Goal: Task Accomplishment & Management: Complete application form

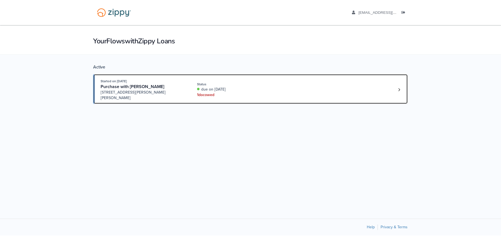
click at [211, 92] on div "1 doc owed" at bounding box center [234, 95] width 74 height 6
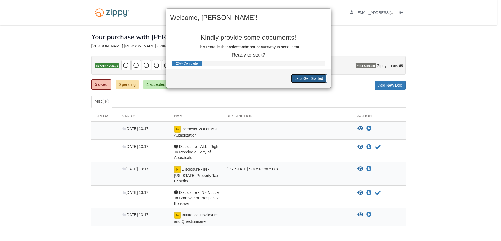
click at [307, 79] on button "Let's Get Started" at bounding box center [309, 78] width 36 height 9
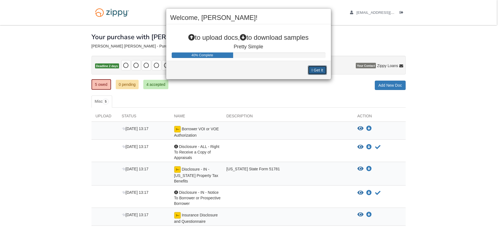
click at [315, 70] on button "I Get It" at bounding box center [317, 69] width 19 height 9
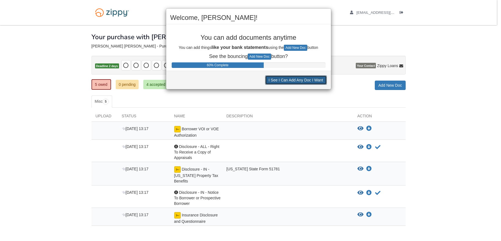
click at [303, 82] on button "I See I Can Add Any Doc I Want" at bounding box center [296, 79] width 62 height 9
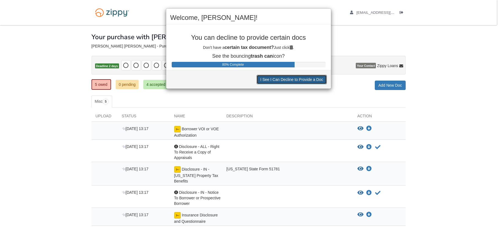
click at [288, 79] on button "I See I Can Decline to Provide a Doc" at bounding box center [292, 79] width 70 height 9
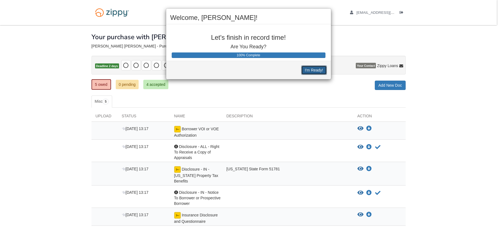
click at [310, 70] on button "I'm Ready!" at bounding box center [313, 69] width 25 height 9
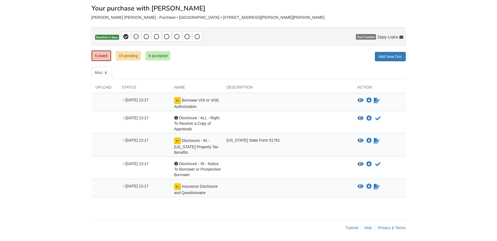
scroll to position [29, 0]
click at [376, 99] on icon "Sign Form" at bounding box center [377, 100] width 6 height 6
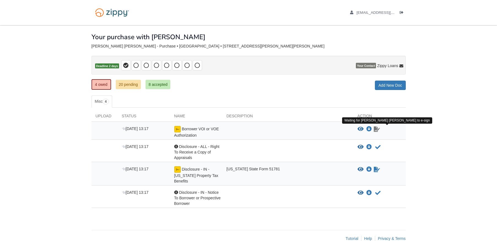
click at [376, 130] on icon "Waiting for your co-borrower to e-sign" at bounding box center [377, 129] width 6 height 6
click at [361, 147] on icon "View Disclosure - ALL - Right To Receive a Copy of Appraisals" at bounding box center [361, 147] width 6 height 6
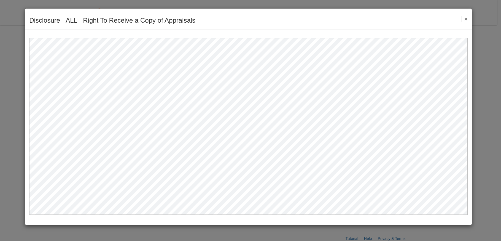
click at [465, 17] on button "×" at bounding box center [464, 19] width 6 height 6
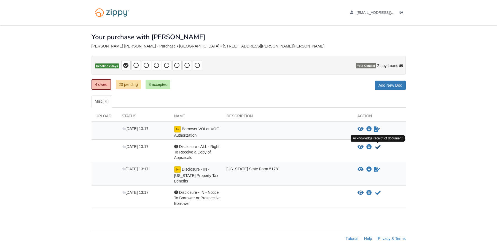
click at [379, 146] on icon "Acknowledge receipt of document" at bounding box center [378, 147] width 6 height 6
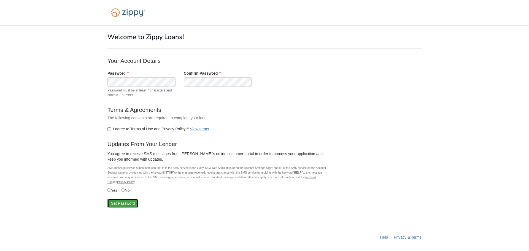
click at [116, 205] on button "Set Password" at bounding box center [123, 203] width 31 height 9
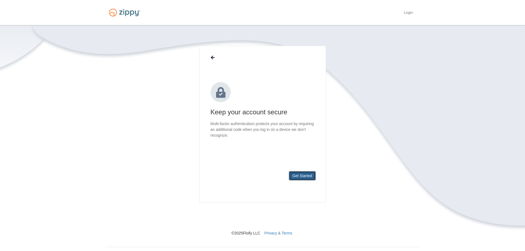
click at [307, 176] on button "Get Started" at bounding box center [302, 175] width 27 height 9
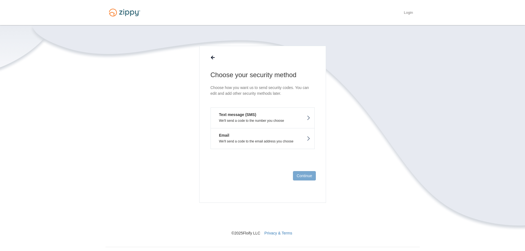
click at [273, 141] on p "We'll send a code to the email address you choose" at bounding box center [262, 141] width 95 height 4
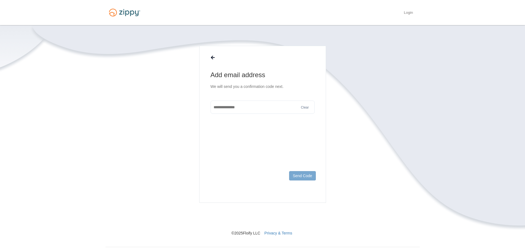
click at [258, 108] on input "text" at bounding box center [263, 107] width 104 height 13
type input "**********"
click at [302, 176] on button "Send Code" at bounding box center [302, 175] width 26 height 9
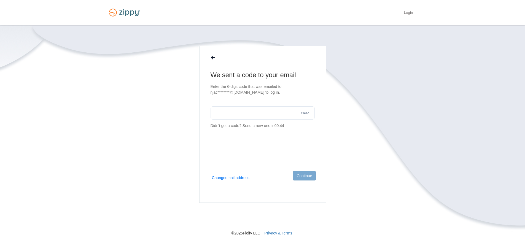
click at [258, 115] on input "text" at bounding box center [263, 112] width 104 height 13
paste input "******"
type input "******"
click at [300, 175] on button "Continue" at bounding box center [304, 175] width 23 height 9
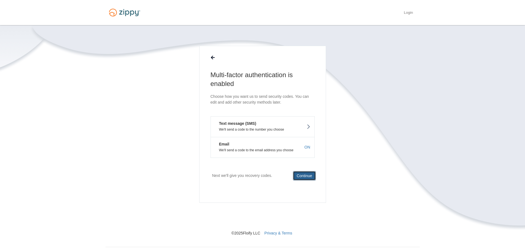
click at [302, 175] on button "Continue" at bounding box center [304, 175] width 23 height 9
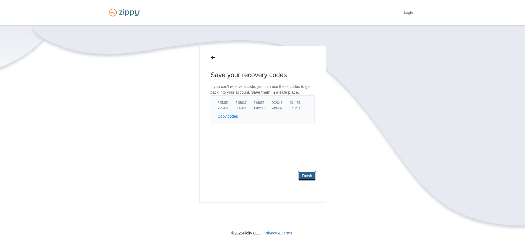
click at [302, 176] on link "Finish" at bounding box center [306, 175] width 17 height 9
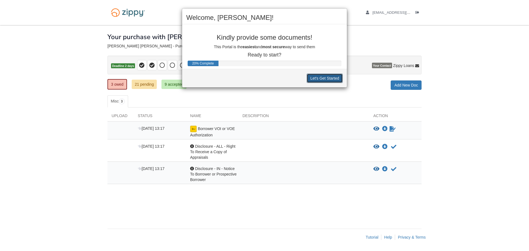
click at [327, 79] on button "Let's Get Started" at bounding box center [325, 78] width 36 height 9
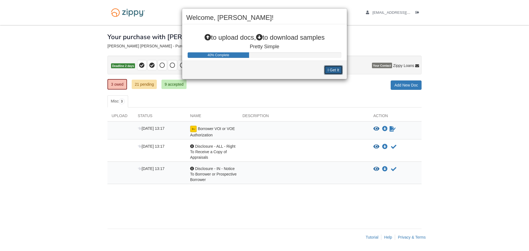
click at [332, 67] on button "I Get It" at bounding box center [333, 69] width 19 height 9
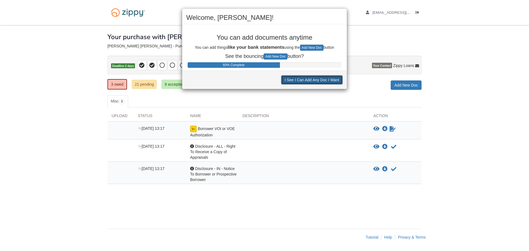
click at [330, 81] on button "I See I Can Add Any Doc I Want" at bounding box center [312, 79] width 62 height 9
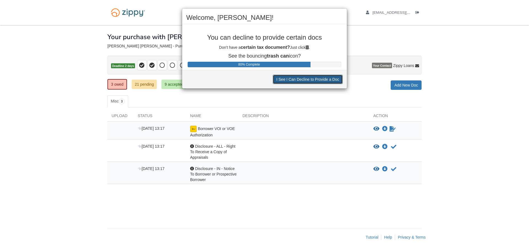
click at [330, 81] on button "I See I Can Decline to Provide a Doc" at bounding box center [308, 79] width 70 height 9
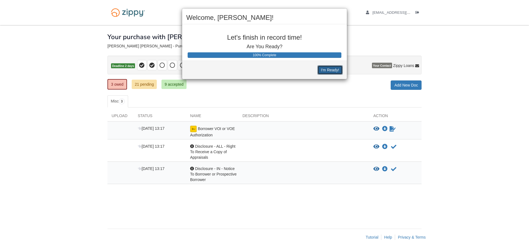
click at [331, 71] on button "I'm Ready!" at bounding box center [330, 69] width 25 height 9
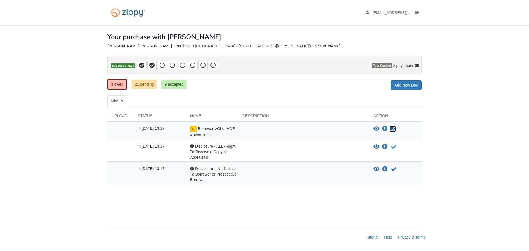
drag, startPoint x: 0, startPoint y: 0, endPoint x: 392, endPoint y: 131, distance: 413.2
click at [392, 131] on icon "Sign Form" at bounding box center [393, 129] width 6 height 6
click at [122, 84] on link "3 owed" at bounding box center [118, 84] width 20 height 10
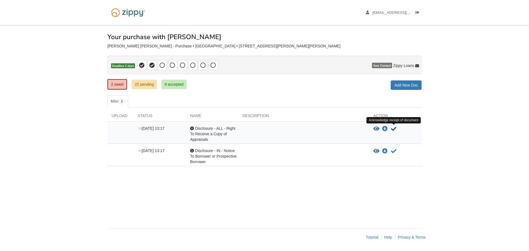
click at [395, 127] on icon "Acknowledge receipt of document" at bounding box center [394, 129] width 6 height 6
click at [377, 128] on icon "View Disclosure - IN - Notice To Borrower or Prospective Borrower" at bounding box center [377, 129] width 6 height 6
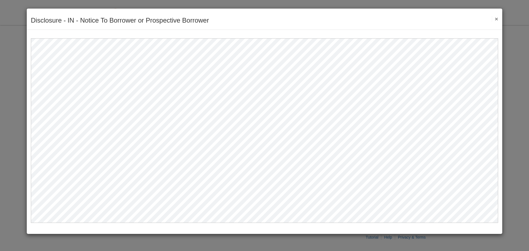
click at [496, 20] on button "×" at bounding box center [495, 19] width 6 height 6
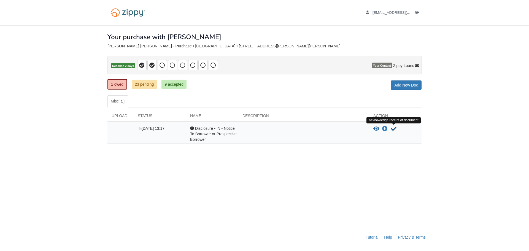
click at [396, 128] on icon "Acknowledge receipt of document" at bounding box center [394, 129] width 6 height 6
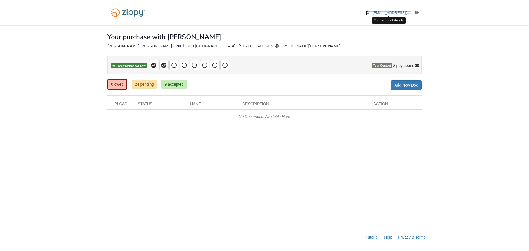
click at [402, 14] on span "[EMAIL_ADDRESS][DOMAIN_NAME]" at bounding box center [404, 12] width 63 height 4
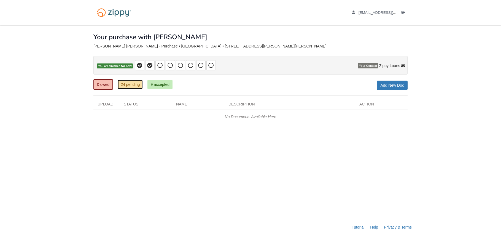
click at [130, 84] on link "24 pending" at bounding box center [130, 84] width 25 height 9
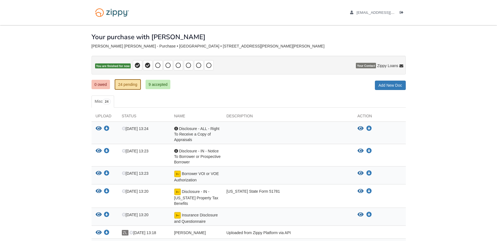
click at [367, 64] on span "Your Contact" at bounding box center [366, 66] width 20 height 6
click at [135, 84] on link "24 pending" at bounding box center [128, 84] width 26 height 10
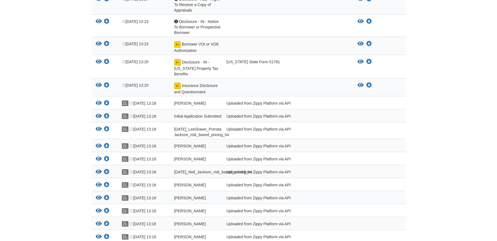
scroll to position [138, 0]
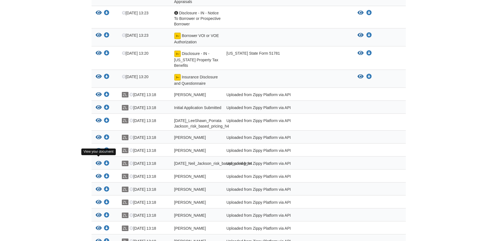
click at [100, 153] on icon "View LeeShawn_Porrata Jackson_joint_credit" at bounding box center [99, 150] width 6 height 6
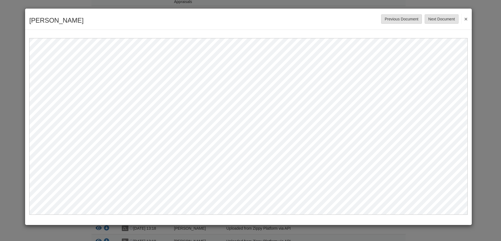
click at [464, 19] on button "×" at bounding box center [464, 19] width 6 height 10
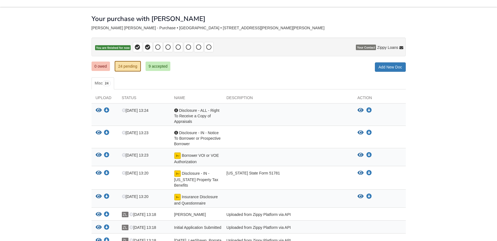
scroll to position [0, 0]
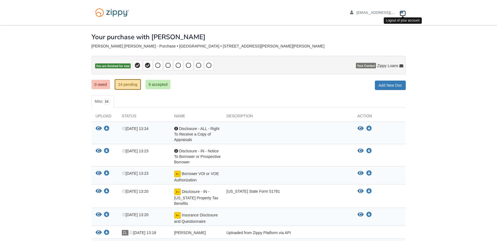
click at [402, 13] on icon "Log out" at bounding box center [402, 13] width 4 height 4
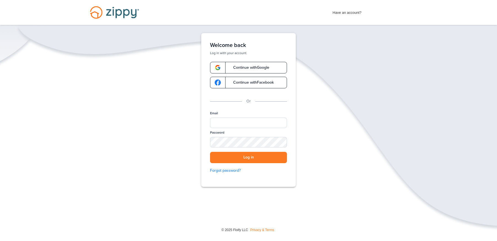
click at [259, 67] on span "Continue with Google" at bounding box center [249, 68] width 42 height 4
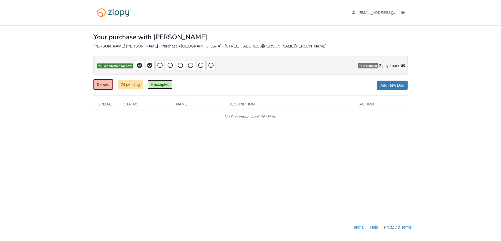
click at [159, 85] on link "9 accepted" at bounding box center [159, 84] width 25 height 9
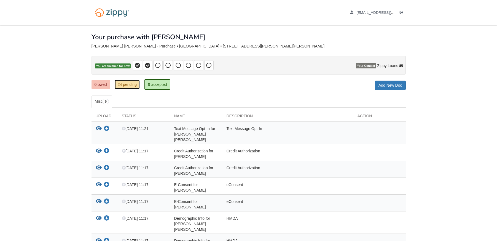
click at [129, 87] on link "24 pending" at bounding box center [127, 84] width 25 height 9
